Goal: Navigation & Orientation: Find specific page/section

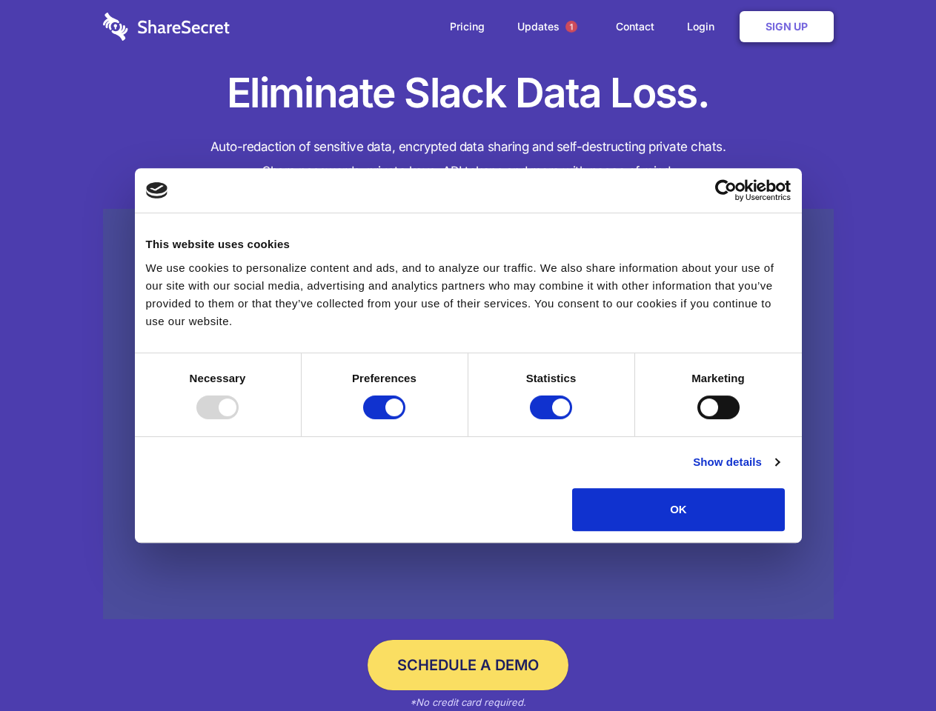
click at [239, 419] on div at bounding box center [217, 408] width 42 height 24
click at [405, 419] on input "Preferences" at bounding box center [384, 408] width 42 height 24
checkbox input "false"
click at [553, 419] on input "Statistics" at bounding box center [551, 408] width 42 height 24
checkbox input "false"
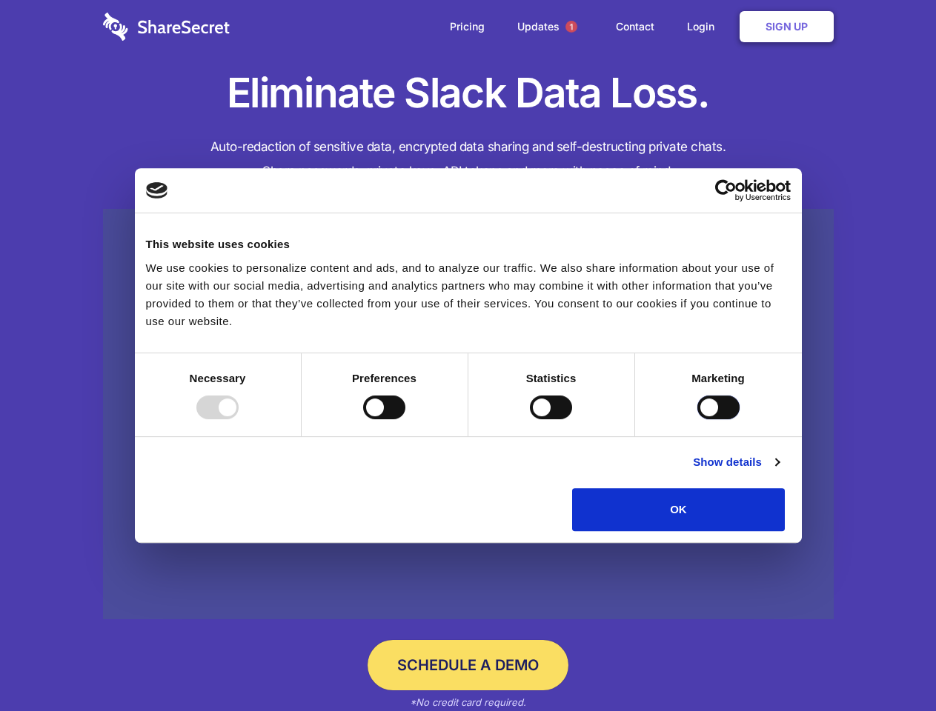
click at [697, 419] on input "Marketing" at bounding box center [718, 408] width 42 height 24
checkbox input "true"
click at [779, 471] on link "Show details" at bounding box center [736, 462] width 86 height 18
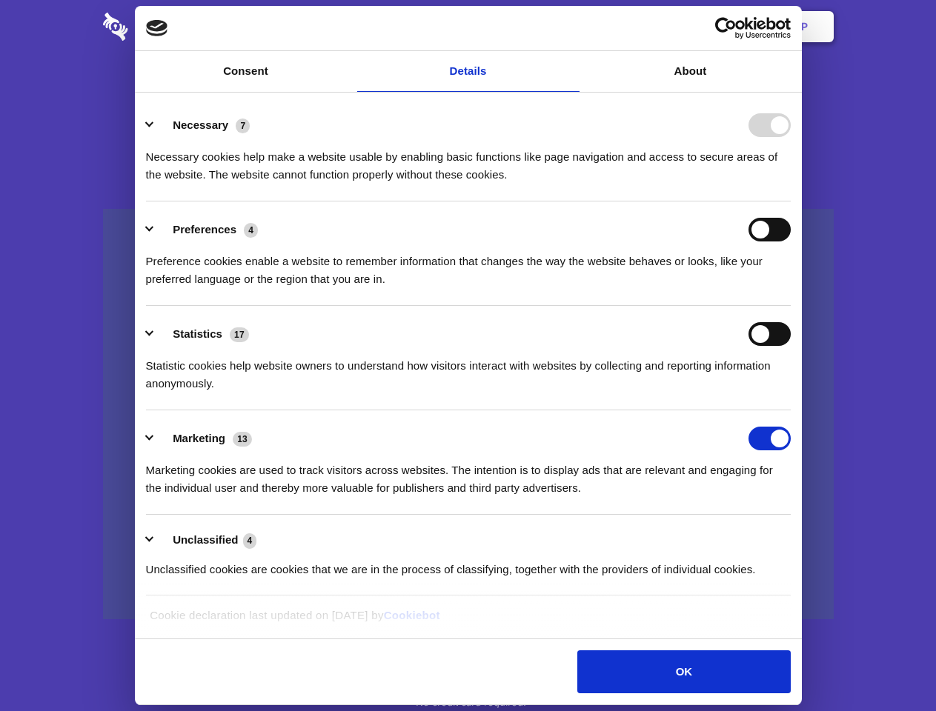
click at [790, 202] on li "Necessary 7 Necessary cookies help make a website usable by enabling basic func…" at bounding box center [468, 149] width 645 height 104
click at [570, 27] on span "1" at bounding box center [571, 27] width 12 height 12
